Goal: Go to known website: Access a specific website the user already knows

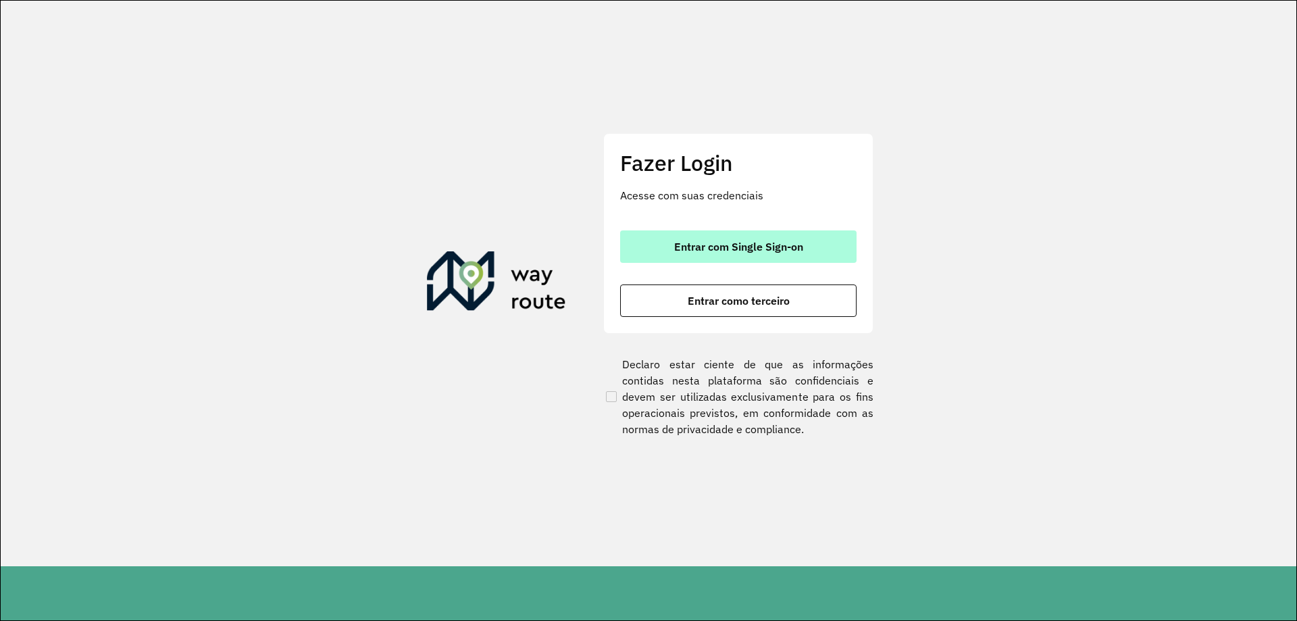
click at [719, 230] on button "Entrar com Single Sign-on" at bounding box center [738, 246] width 236 height 32
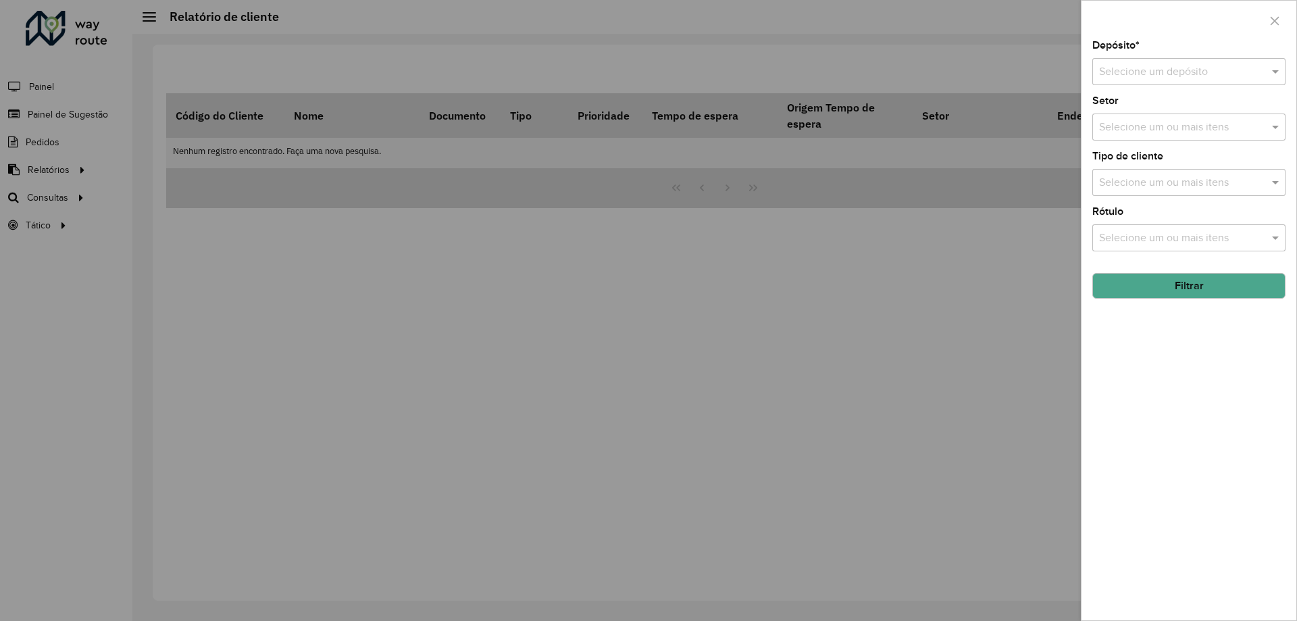
click at [364, 485] on div at bounding box center [648, 310] width 1297 height 621
